Goal: Task Accomplishment & Management: Manage account settings

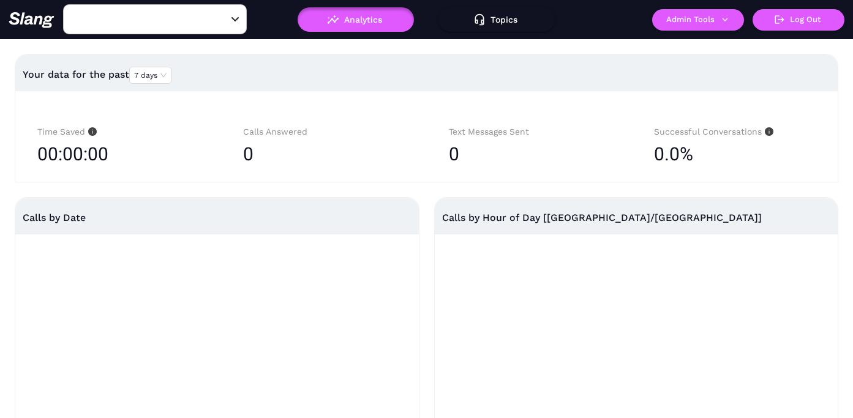
type input "[PERSON_NAME]'s"
click at [683, 21] on button "Admin Tools" at bounding box center [698, 19] width 92 height 21
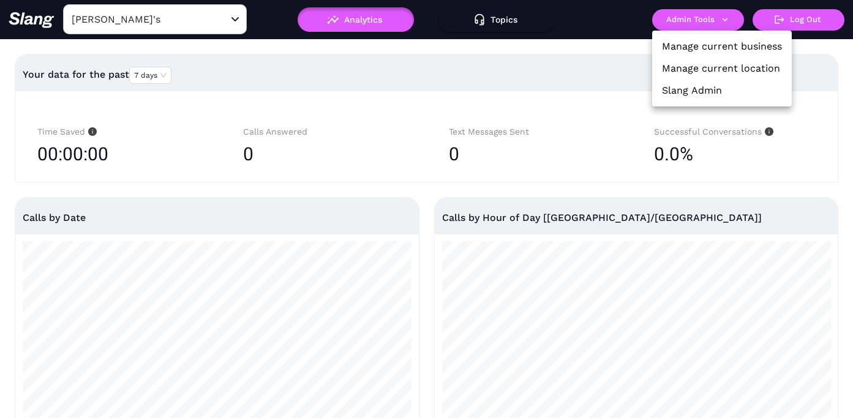
click at [677, 67] on link "Manage current location" at bounding box center [721, 68] width 118 height 15
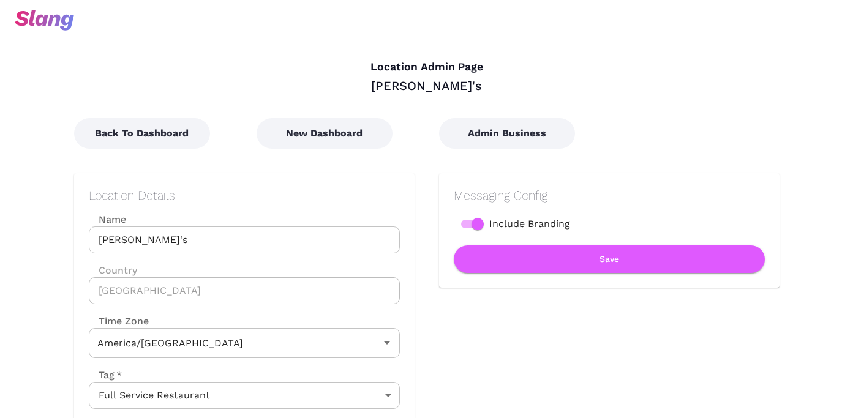
type input "Central Time"
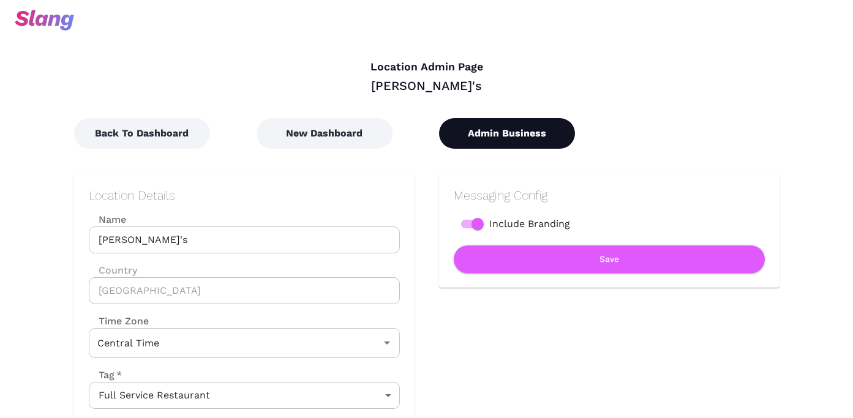
click at [503, 132] on button "Admin Business" at bounding box center [507, 133] width 136 height 31
